Goal: Get advice/opinions

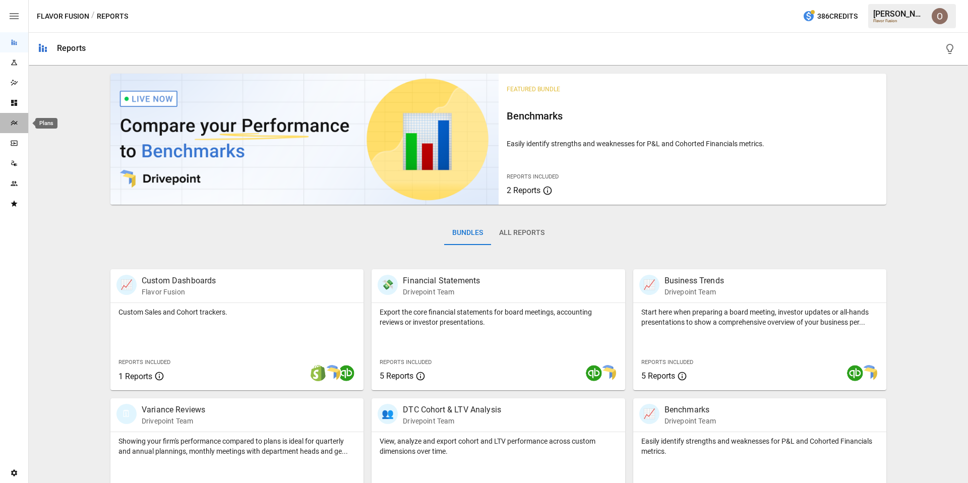
click at [15, 123] on icon "Plans" at bounding box center [14, 123] width 8 height 8
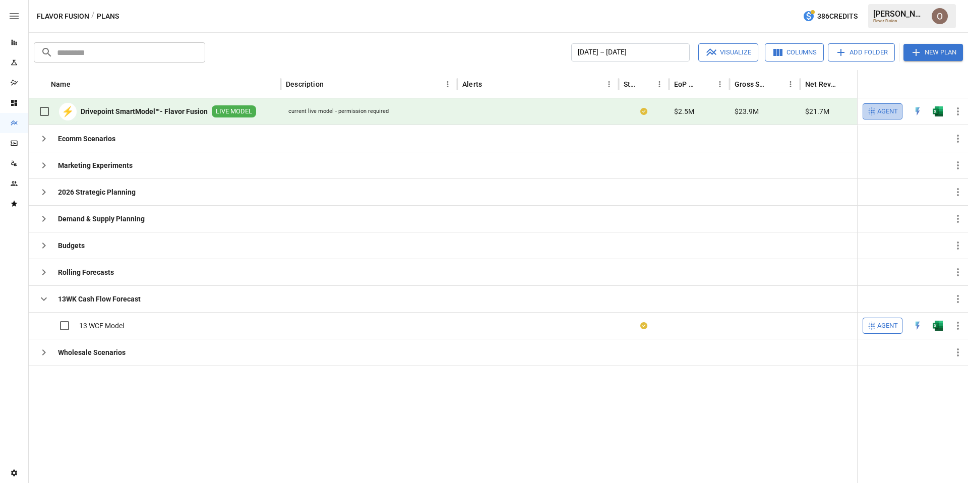
click at [887, 111] on span "Agent" at bounding box center [888, 112] width 21 height 12
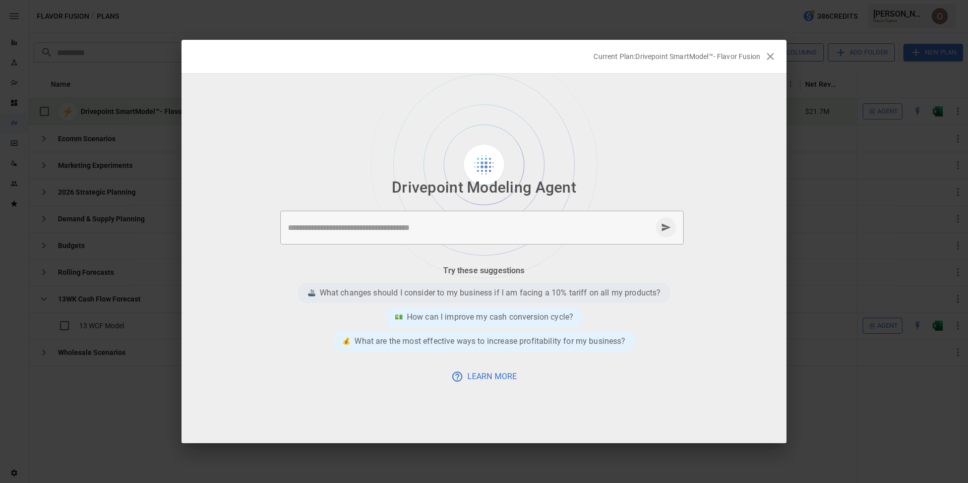
click at [518, 293] on p "What changes should I consider to my business if I am facing a 10% tariff on al…" at bounding box center [490, 293] width 341 height 12
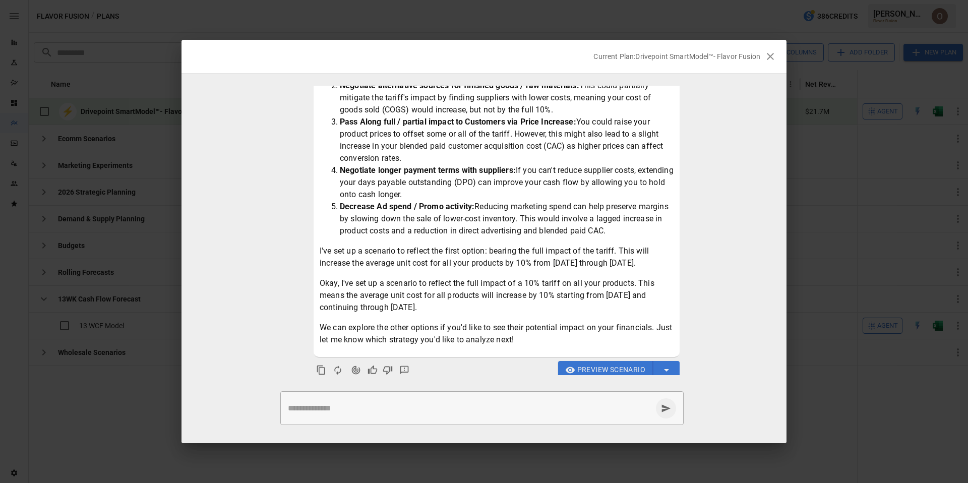
scroll to position [151, 0]
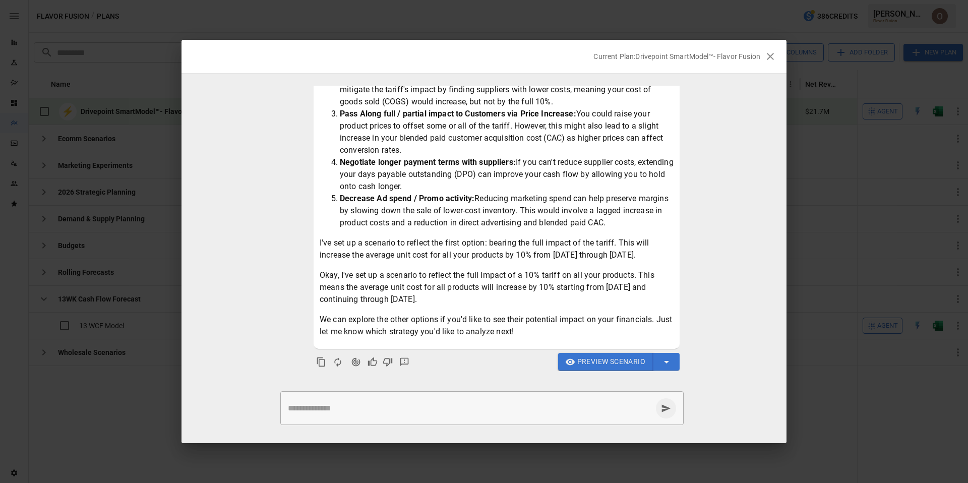
click at [614, 361] on span "Preview Scenario" at bounding box center [611, 362] width 68 height 13
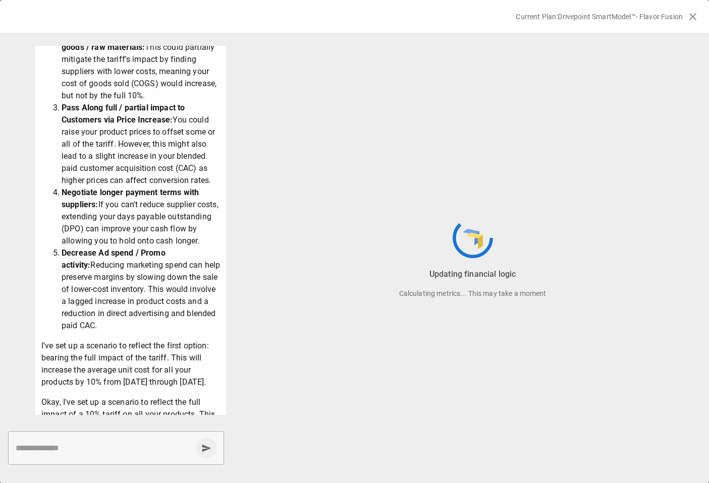
scroll to position [214, 0]
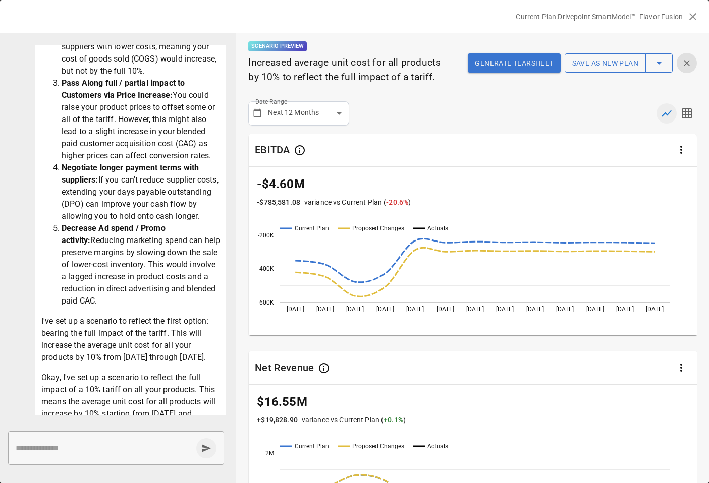
click at [687, 66] on icon "button" at bounding box center [686, 63] width 10 height 10
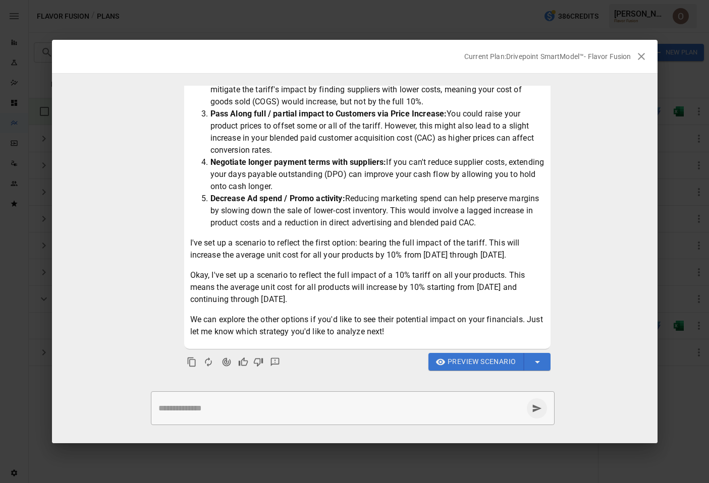
scroll to position [151, 0]
click at [483, 363] on span "Preview Scenario" at bounding box center [481, 362] width 68 height 13
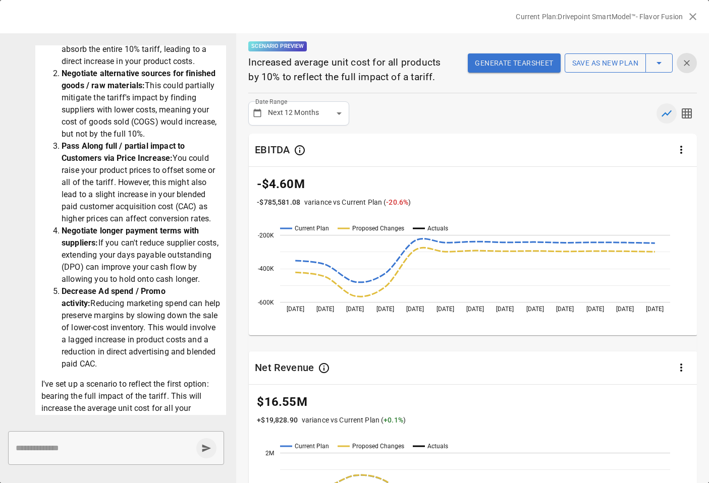
click at [693, 14] on icon "button" at bounding box center [692, 17] width 12 height 12
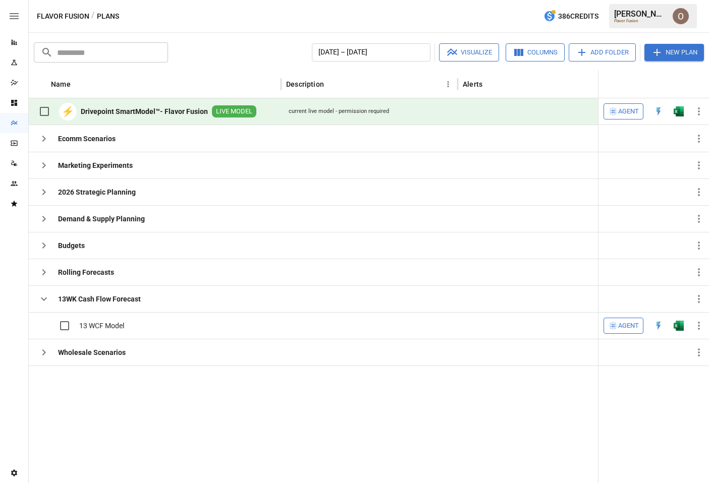
click at [623, 112] on span "Agent" at bounding box center [628, 112] width 21 height 12
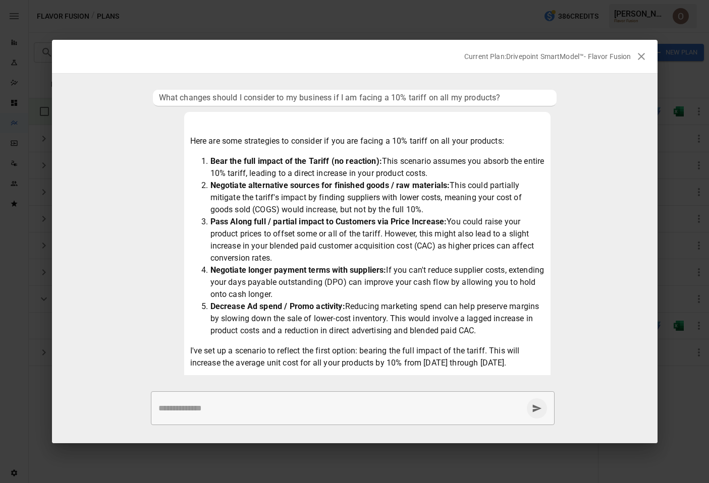
scroll to position [120, 0]
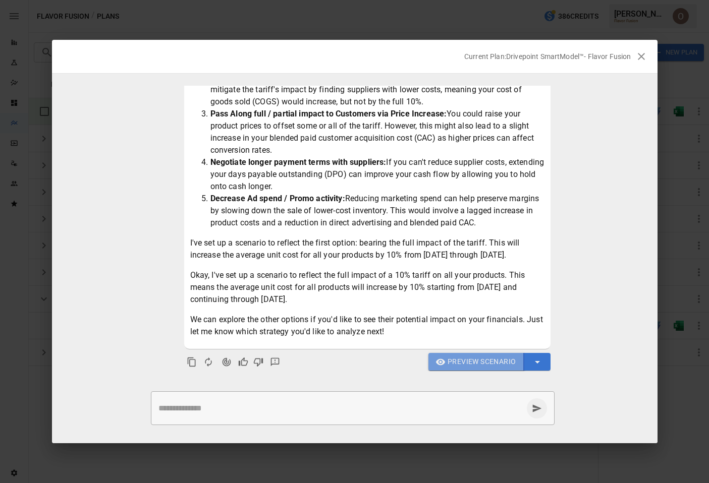
click at [489, 361] on span "Preview Scenario" at bounding box center [481, 362] width 68 height 13
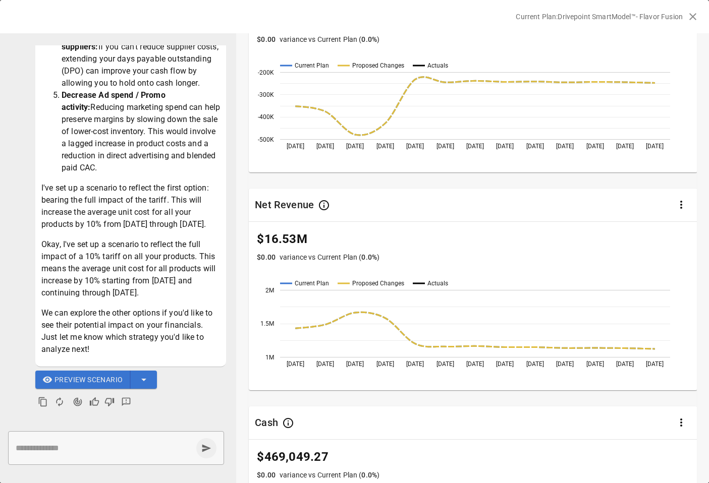
scroll to position [240, 0]
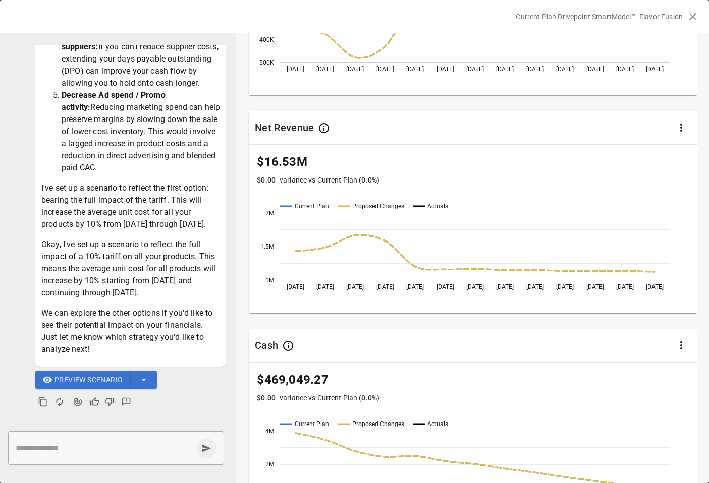
click at [107, 449] on textarea at bounding box center [104, 448] width 177 height 12
type textarea "**********"
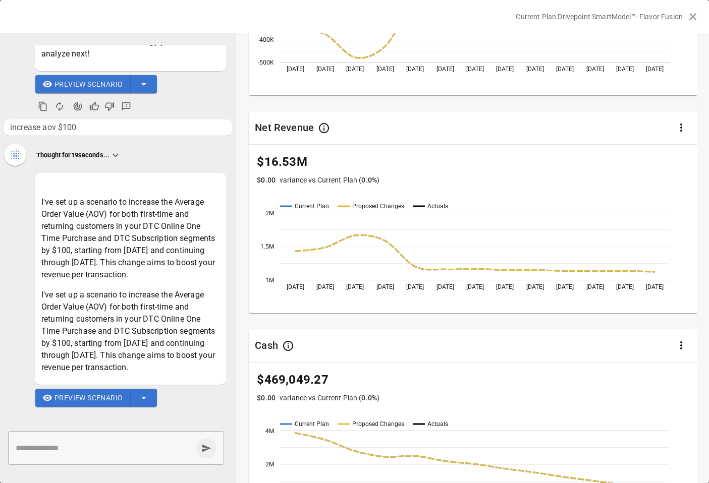
scroll to position [654, 0]
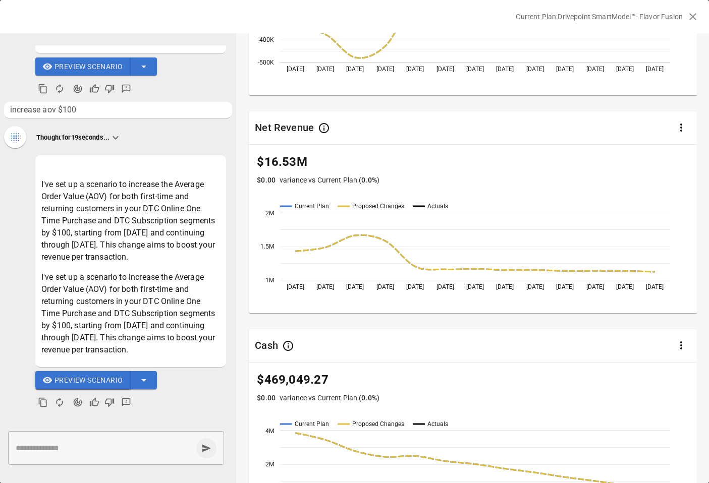
click at [97, 381] on span "Preview Scenario" at bounding box center [88, 380] width 68 height 13
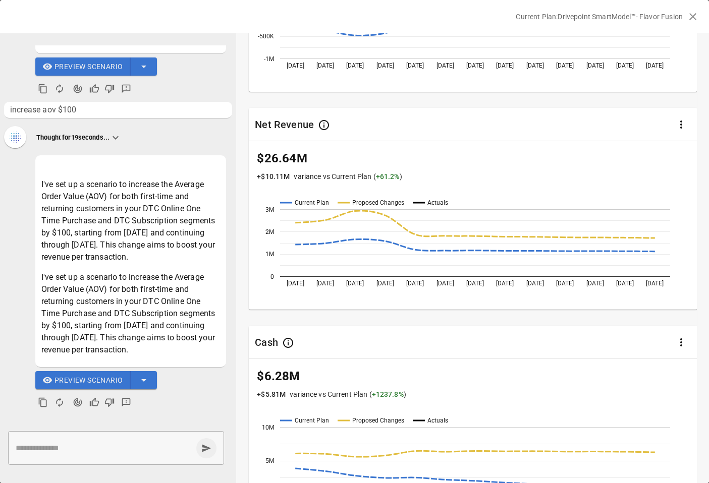
scroll to position [0, 0]
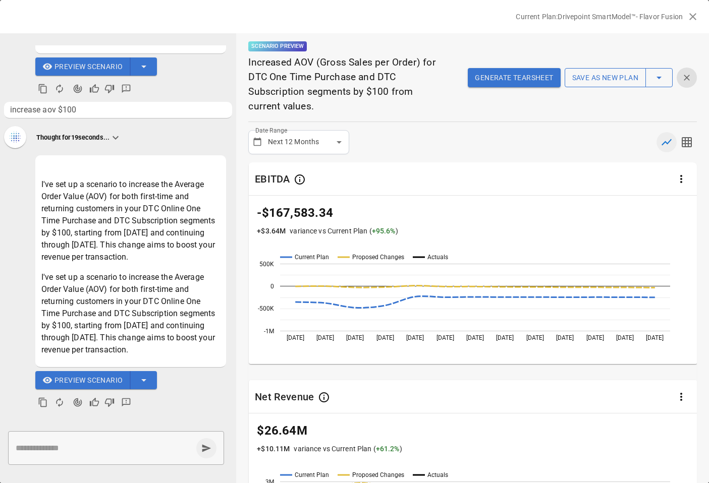
click at [691, 14] on icon "button" at bounding box center [692, 17] width 12 height 12
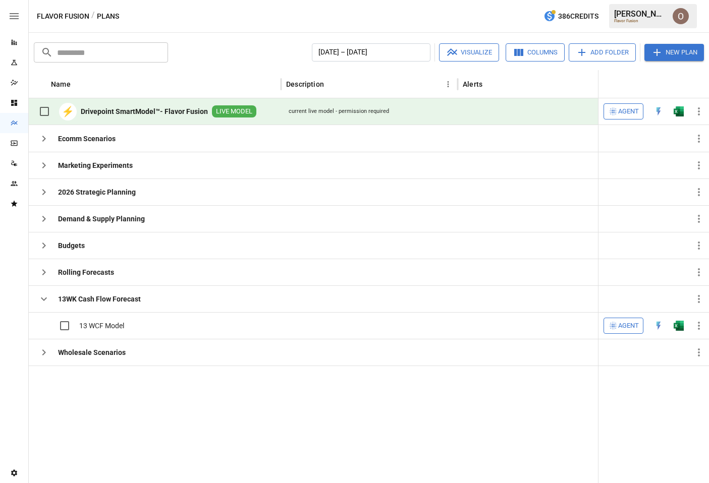
scroll to position [339, 0]
click at [628, 112] on span "Agent" at bounding box center [628, 112] width 21 height 12
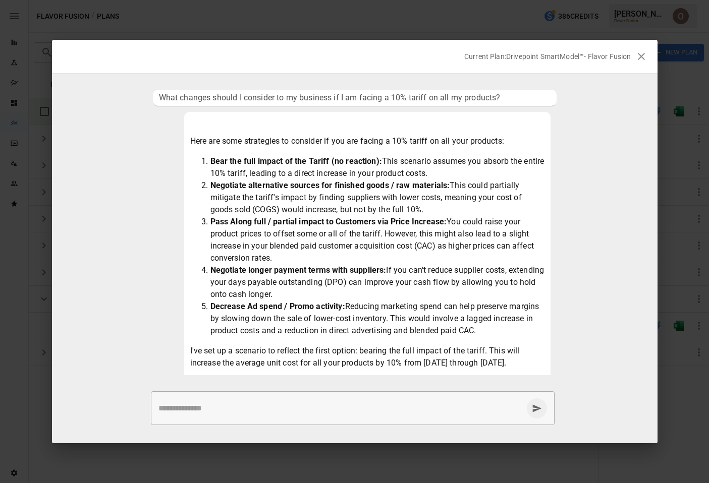
scroll to position [308, 0]
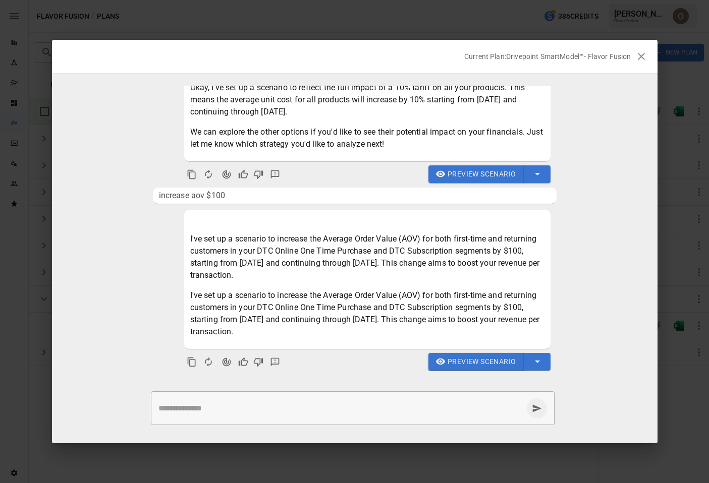
click at [476, 362] on span "Preview Scenario" at bounding box center [481, 362] width 68 height 13
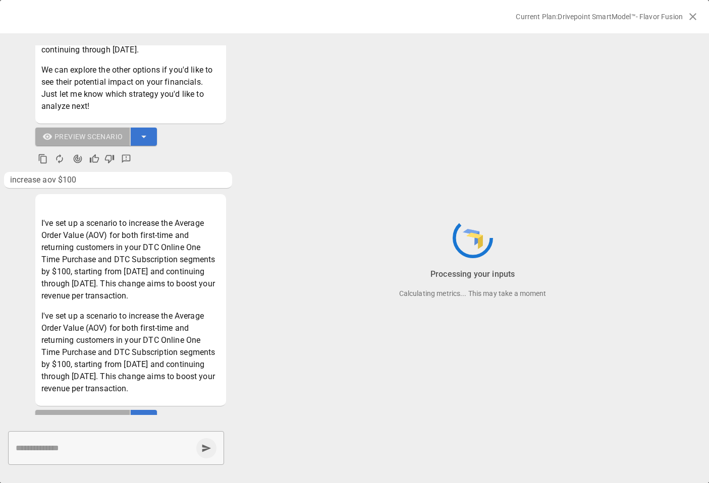
scroll to position [622, 0]
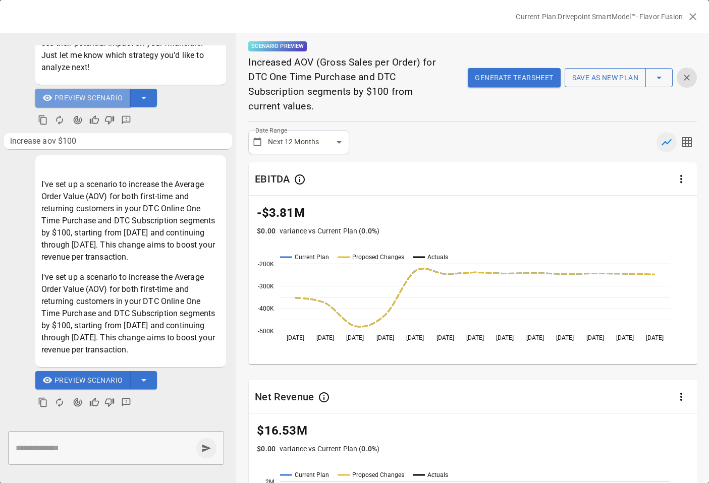
click at [92, 95] on span "Preview Scenario" at bounding box center [88, 98] width 68 height 13
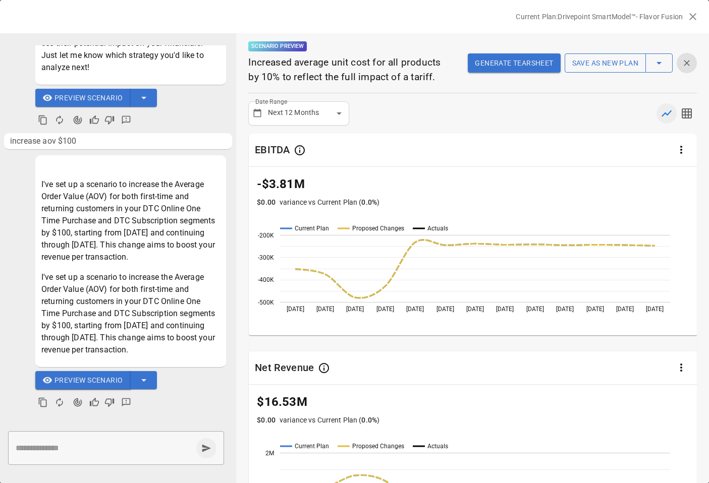
click at [97, 379] on span "Preview Scenario" at bounding box center [88, 380] width 68 height 13
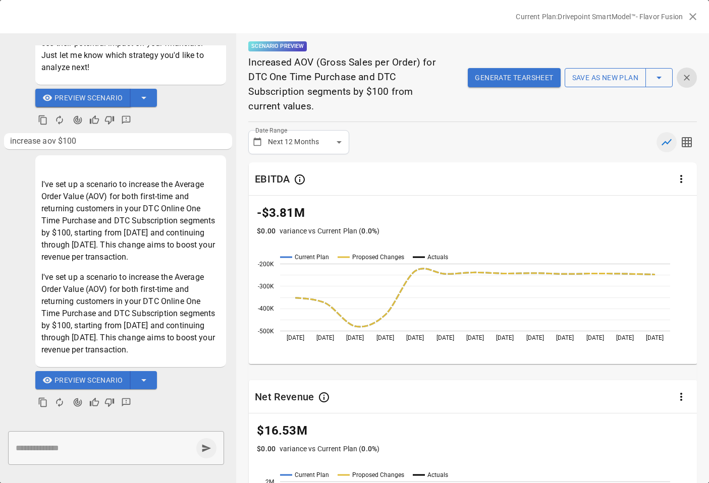
click at [110, 100] on span "Preview Scenario" at bounding box center [88, 98] width 68 height 13
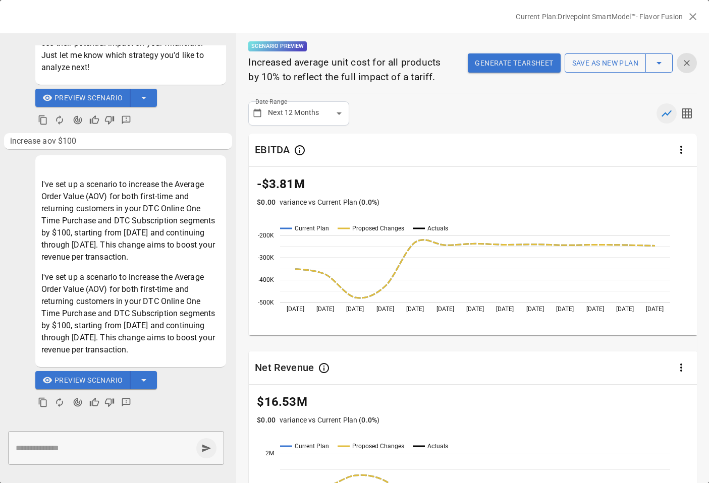
click at [71, 453] on textarea at bounding box center [104, 448] width 177 height 12
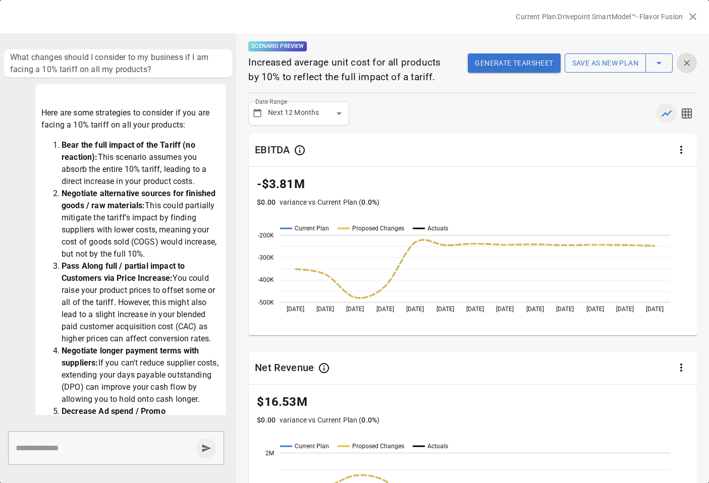
click at [692, 17] on icon "button" at bounding box center [692, 16] width 7 height 7
